Goal: Information Seeking & Learning: Learn about a topic

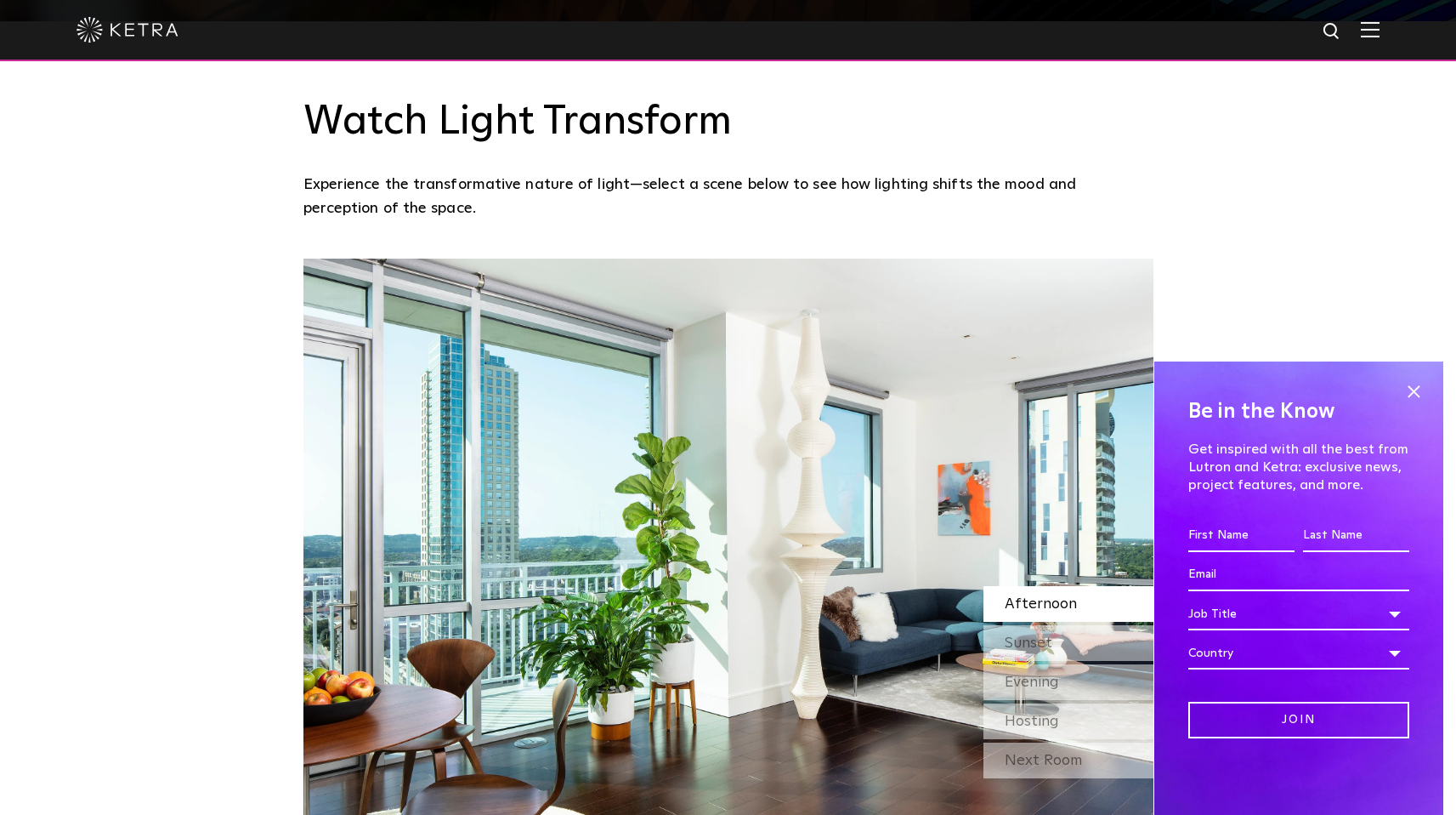
scroll to position [1648, 0]
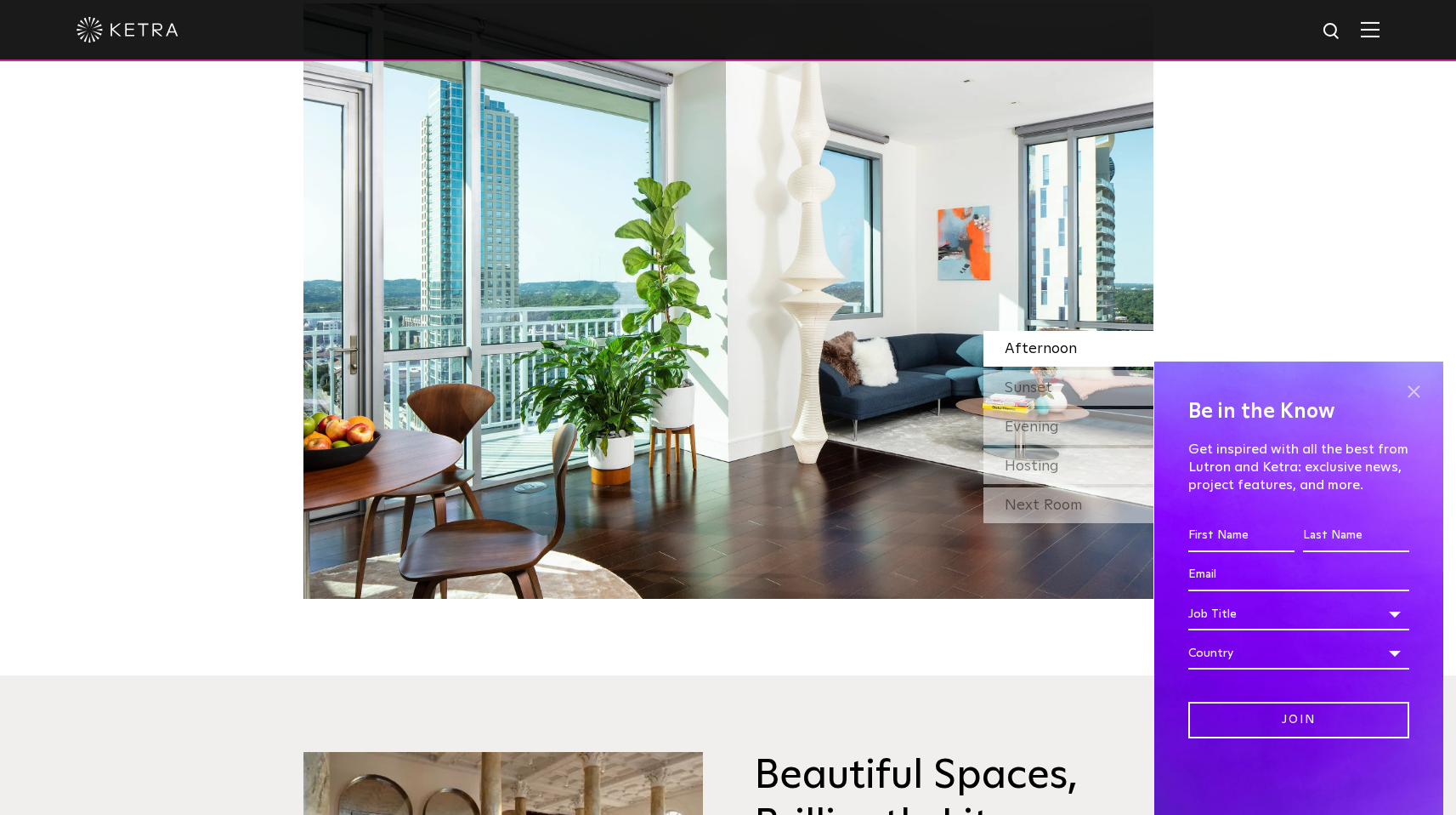
click at [1426, 391] on span at bounding box center [1413, 391] width 25 height 25
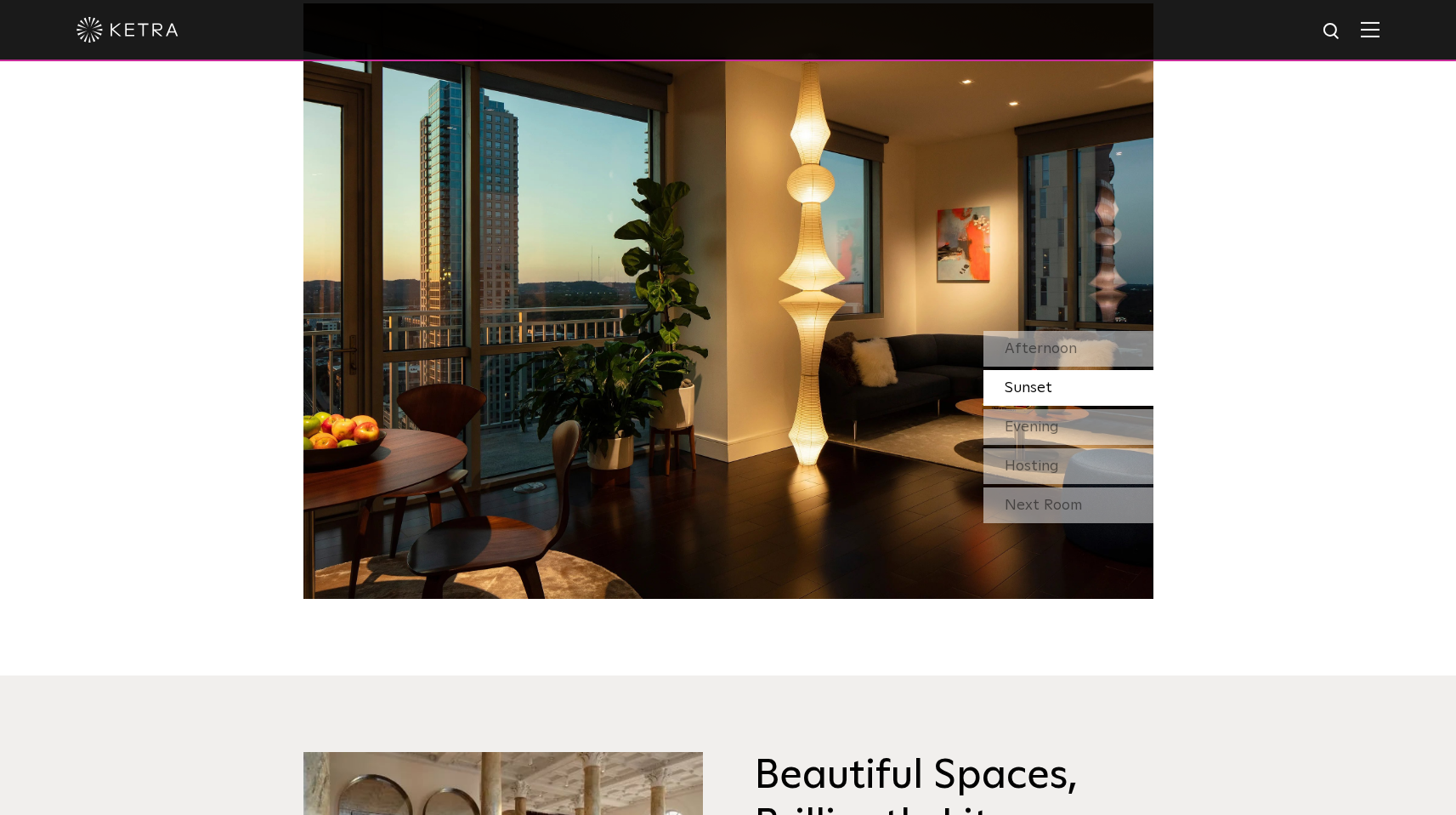
click at [1380, 42] on div at bounding box center [728, 29] width 1303 height 59
click at [1380, 34] on img at bounding box center [1369, 29] width 18 height 17
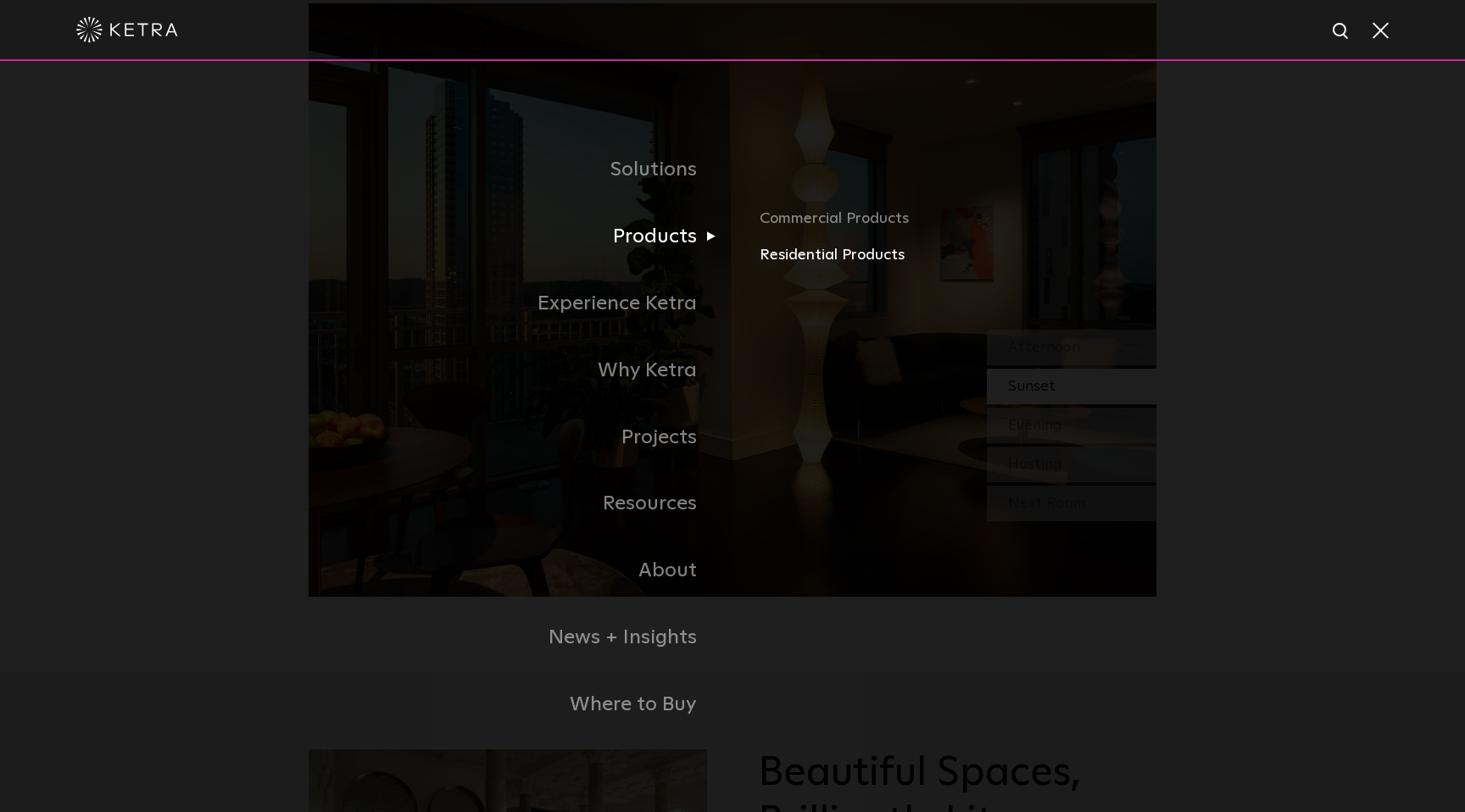
click at [817, 255] on link "Residential Products" at bounding box center [958, 255] width 397 height 24
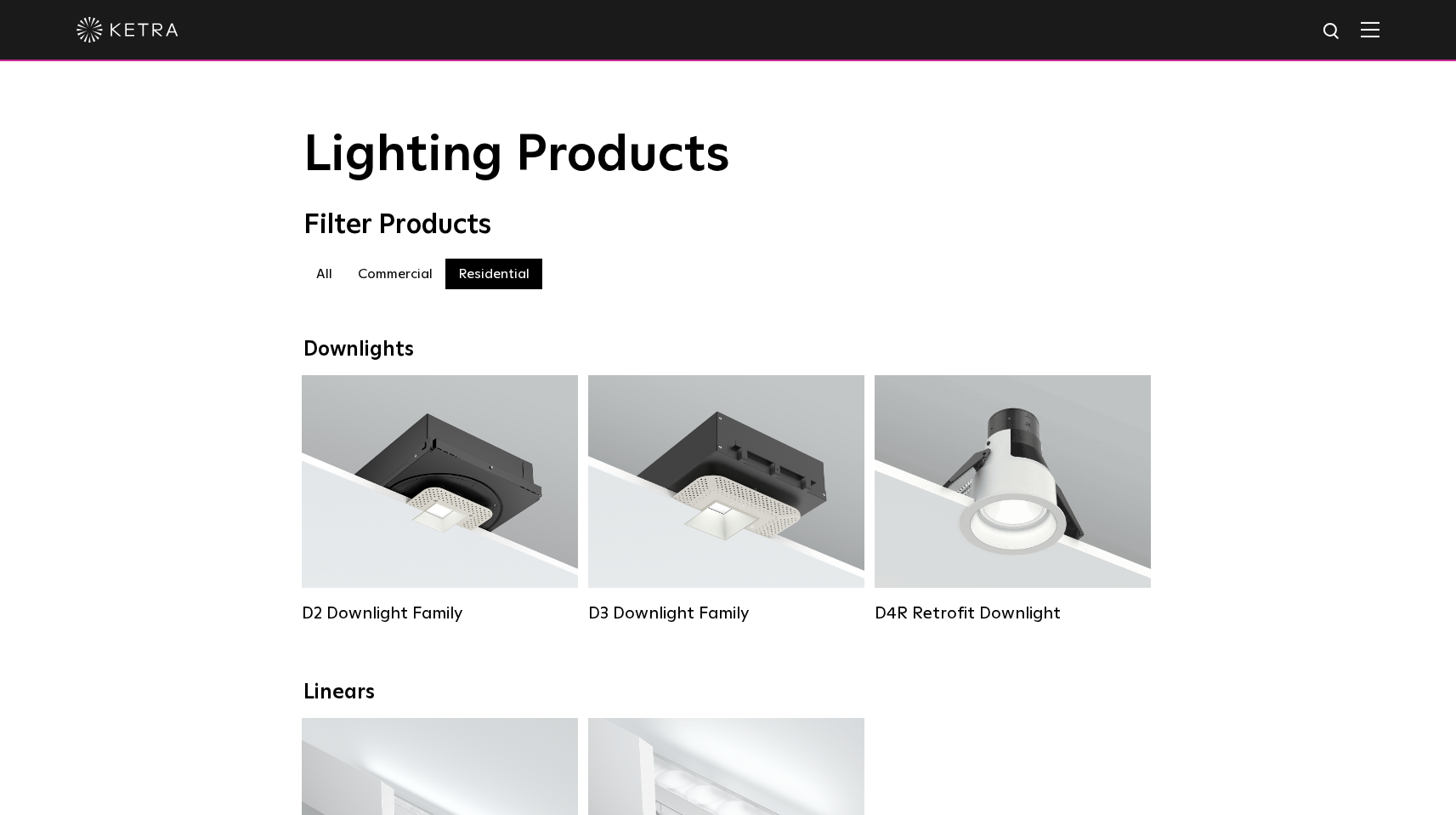
click at [1380, 27] on img at bounding box center [1369, 29] width 18 height 17
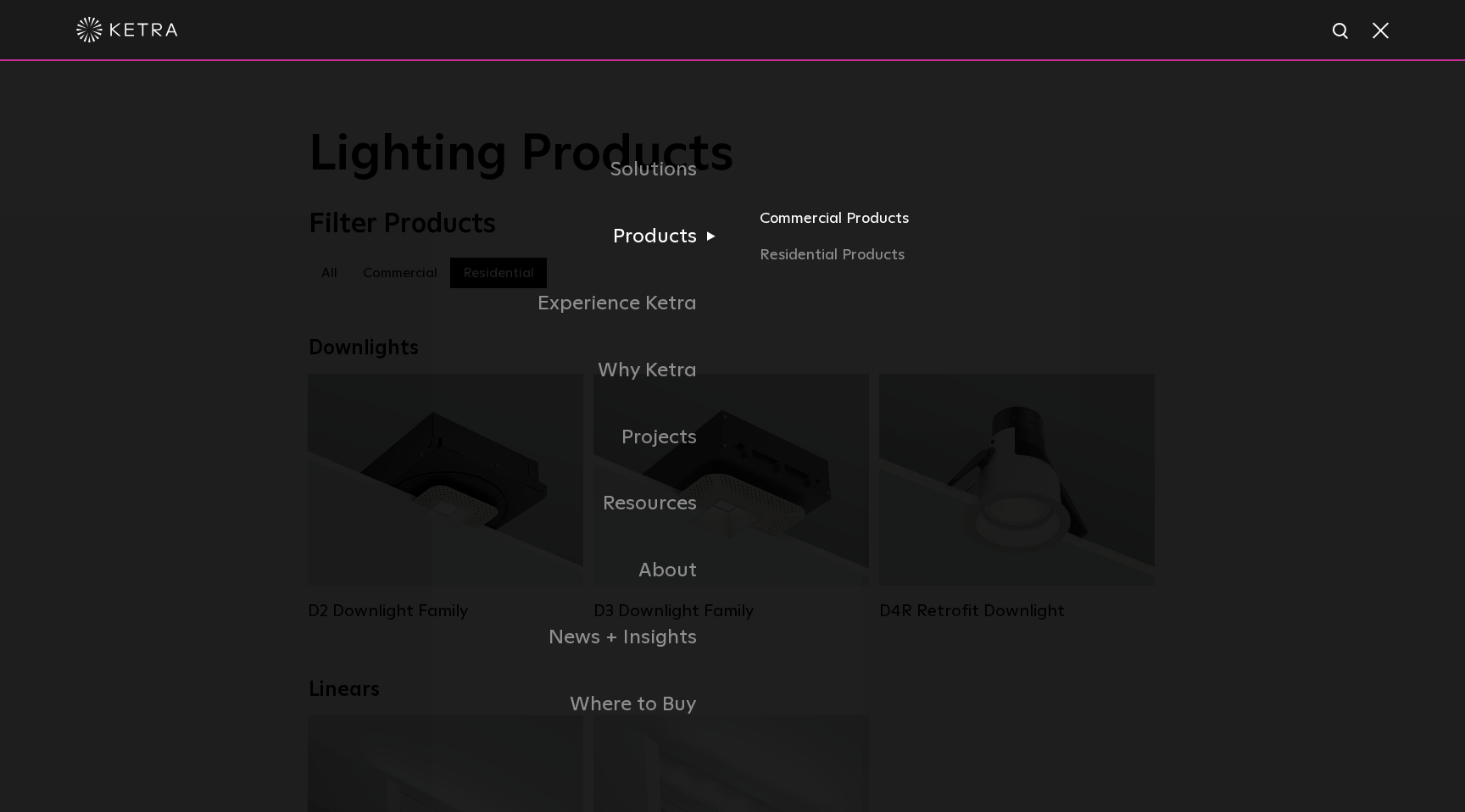
click at [799, 219] on link "Commercial Products" at bounding box center [958, 225] width 397 height 37
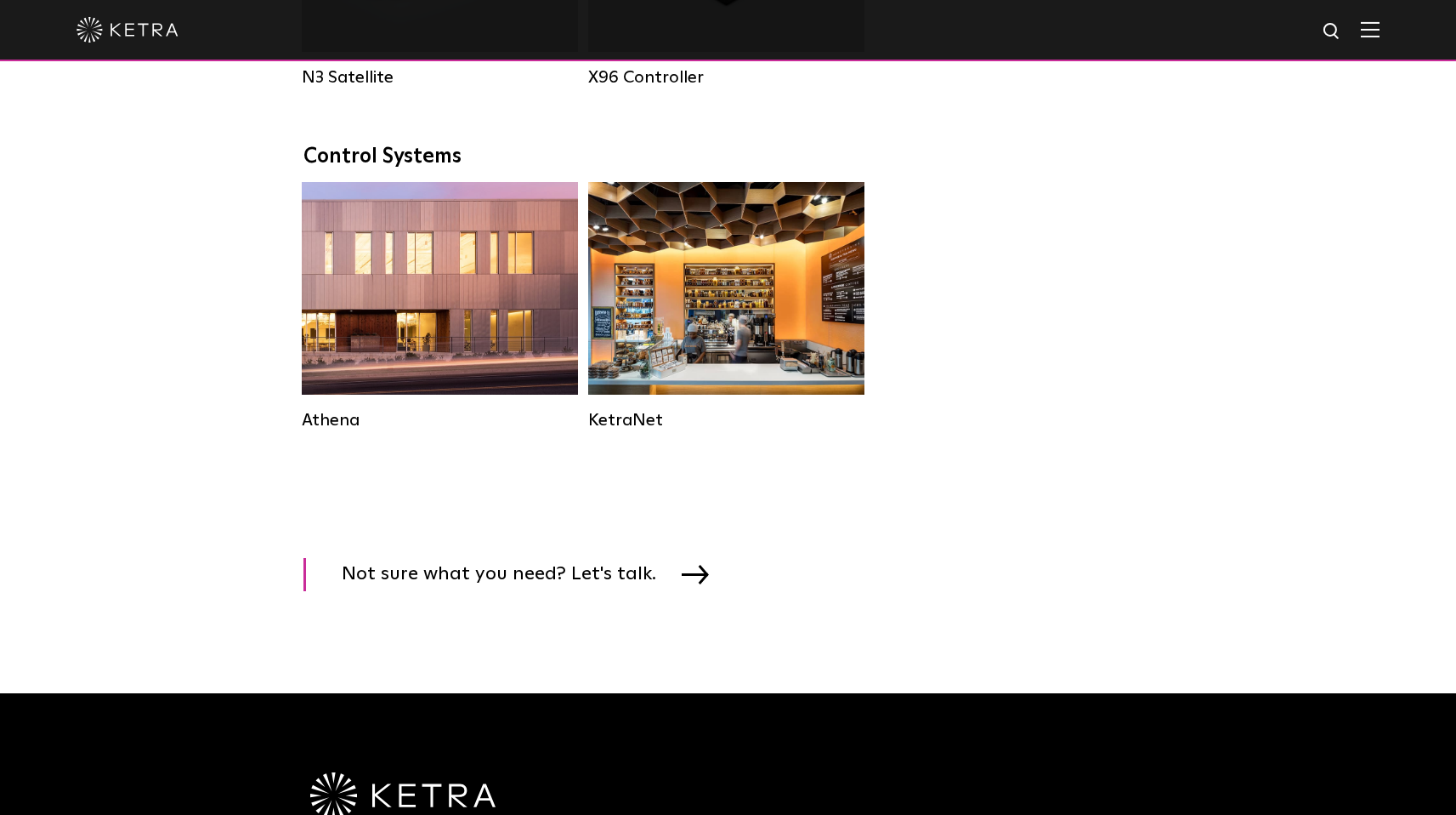
scroll to position [2447, 0]
